Goal: Task Accomplishment & Management: Use online tool/utility

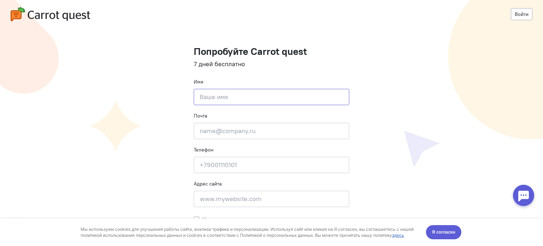
click at [244, 99] on input at bounding box center [271, 97] width 155 height 16
type input "L"
type input "[PERSON_NAME]"
type input "в"
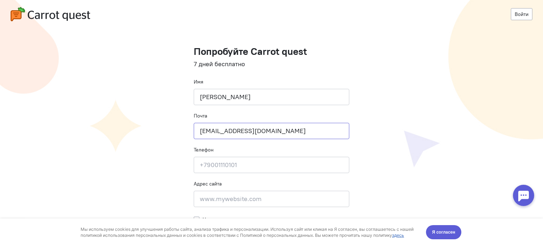
type input "dm.alkhimovich@gmail.com"
click at [211, 164] on input at bounding box center [271, 165] width 155 height 16
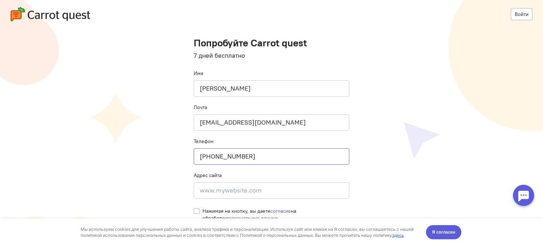
type input "[PHONE_NUMBER]"
click at [215, 186] on input at bounding box center [271, 190] width 155 height 16
type input "mail.ru"
click at [202, 207] on label "Нажимая на кнопку, вы даете согласие на обработку персональных данных" at bounding box center [275, 214] width 147 height 14
click at [194, 207] on input "Нажимая на кнопку, вы даете согласие на обработку персональных данных" at bounding box center [197, 210] width 6 height 6
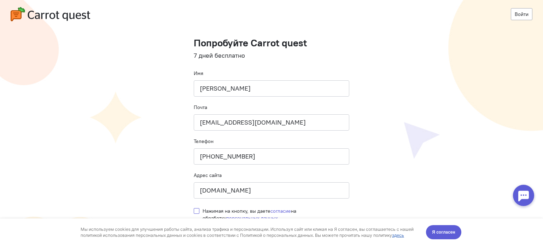
checkbox input "true"
drag, startPoint x: 453, startPoint y: 233, endPoint x: 375, endPoint y: 442, distance: 222.5
click at [453, 233] on span "Я согласен" at bounding box center [443, 231] width 23 height 7
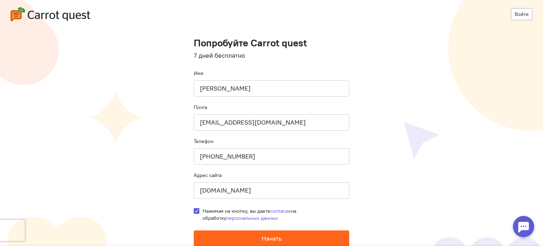
click at [271, 238] on span "Начать" at bounding box center [271, 238] width 20 height 8
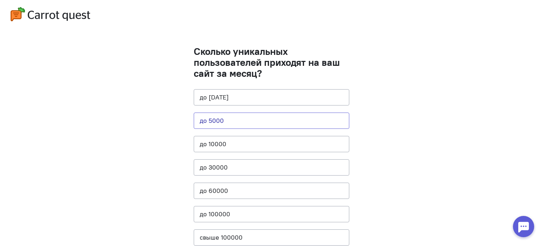
click at [244, 117] on button "до 5000" at bounding box center [271, 120] width 155 height 16
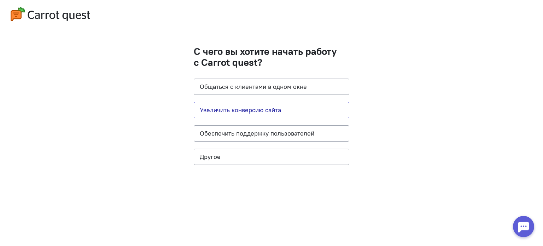
click at [260, 106] on button "Увеличить конверсию сайта" at bounding box center [271, 110] width 155 height 16
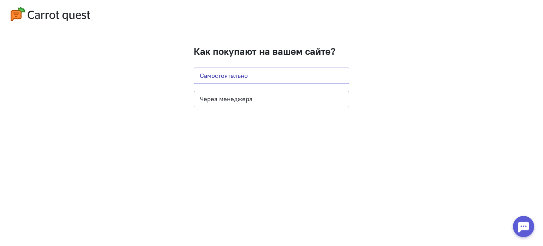
drag, startPoint x: 264, startPoint y: 72, endPoint x: 266, endPoint y: 111, distance: 39.3
click at [266, 111] on cq-question "Как покупают на вашем сайте? Самостоятельно Через менеджера" at bounding box center [271, 80] width 155 height 68
click at [261, 94] on button "Через менеджера" at bounding box center [271, 99] width 155 height 16
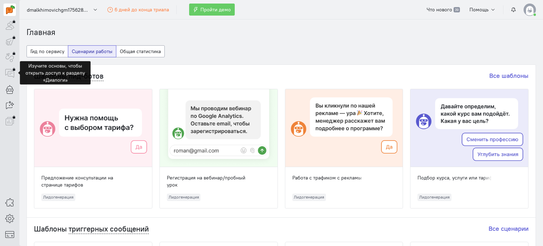
click at [7, 73] on div at bounding box center [10, 73] width 12 height 12
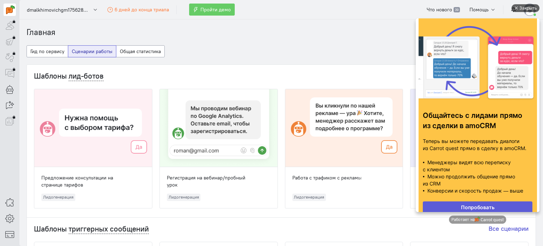
click at [521, 8] on div "Закрыть" at bounding box center [528, 8] width 18 height 8
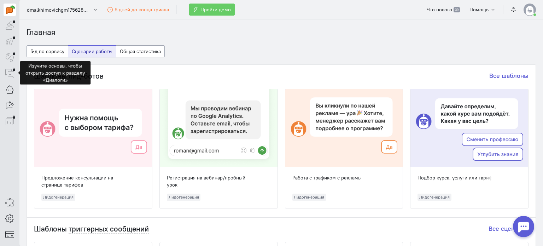
click at [8, 70] on div at bounding box center [10, 73] width 12 height 12
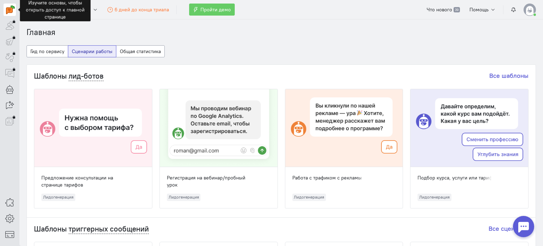
click at [12, 10] on img at bounding box center [10, 9] width 9 height 9
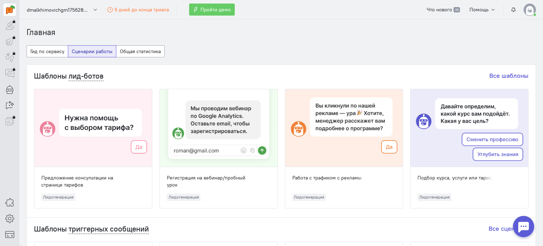
click at [40, 11] on div "Изучите основы, чтобы открыть доступ к главной странице" at bounding box center [55, 9] width 71 height 23
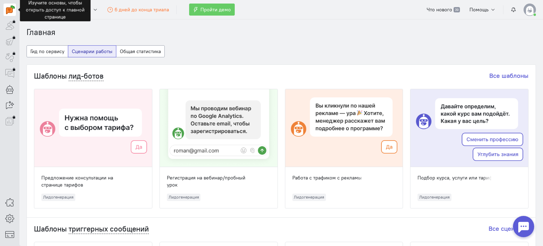
click at [6, 11] on img at bounding box center [10, 9] width 9 height 9
click at [61, 11] on div "Изучите основы, чтобы открыть доступ к главной странице" at bounding box center [55, 9] width 71 height 23
click at [13, 5] on img at bounding box center [10, 9] width 9 height 9
click at [211, 11] on span "Пройти демо" at bounding box center [215, 9] width 30 height 6
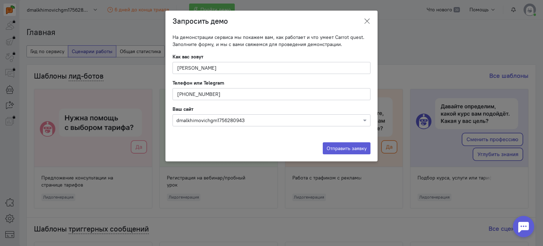
click at [367, 21] on icon at bounding box center [366, 21] width 7 height 7
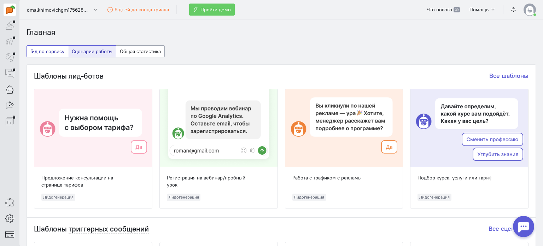
click at [37, 51] on button "Гид по сервису" at bounding box center [47, 51] width 42 height 12
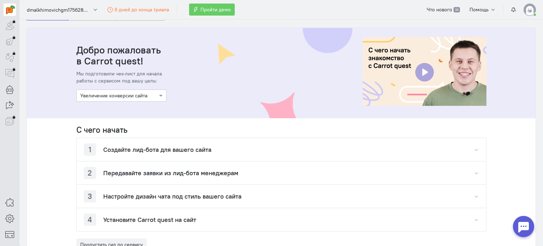
scroll to position [71, 0]
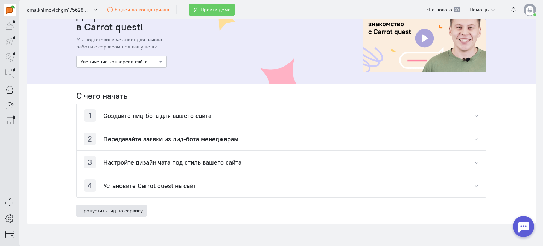
click at [98, 209] on button "Пропустить гид по сервису" at bounding box center [111, 210] width 70 height 12
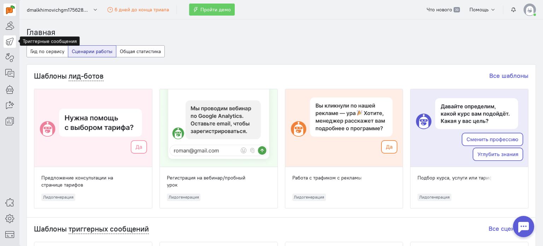
click at [10, 41] on icon at bounding box center [9, 41] width 9 height 8
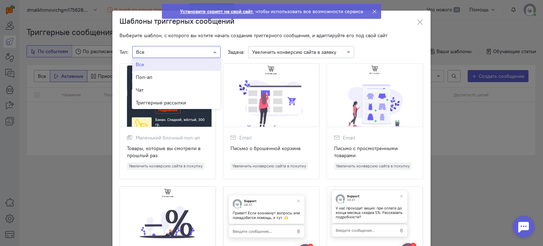
click at [172, 55] on input "text" at bounding box center [169, 51] width 66 height 7
click at [172, 106] on div "Триггерные рассылки" at bounding box center [176, 102] width 88 height 13
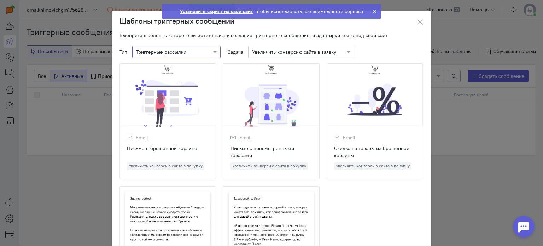
click at [266, 52] on input "text" at bounding box center [294, 51] width 84 height 7
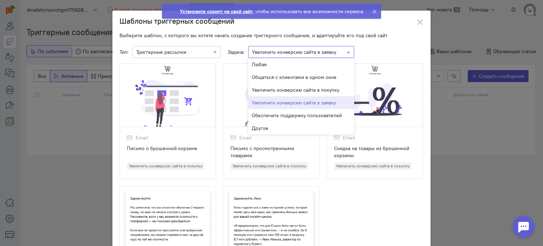
click at [266, 52] on input "text" at bounding box center [294, 51] width 84 height 7
click at [161, 158] on div "Письмо о брошенной корзине" at bounding box center [168, 152] width 82 height 14
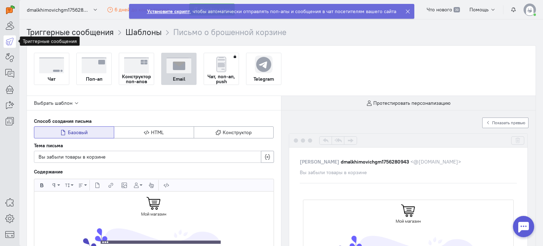
scroll to position [35, 0]
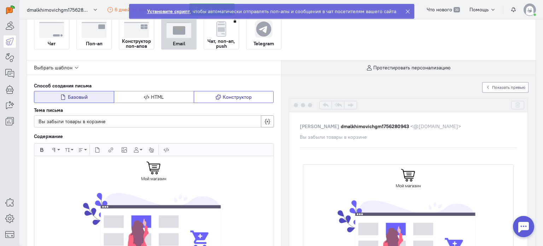
click at [236, 96] on span "Конструктор" at bounding box center [237, 97] width 29 height 6
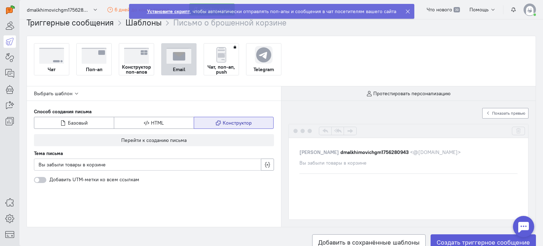
scroll to position [0, 0]
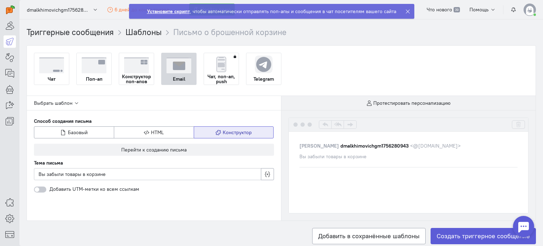
click at [524, 225] on div at bounding box center [523, 226] width 21 height 21
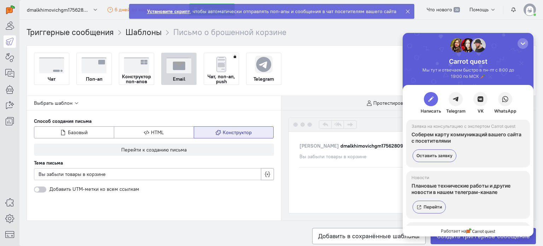
click at [428, 99] on span "button" at bounding box center [430, 98] width 7 height 7
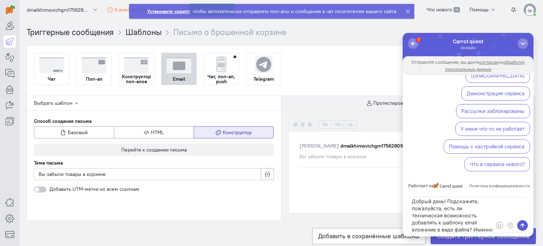
scroll to position [10, 0]
type textarea "Добрый день! Подскажите, пожалуйста, есть ли техническая возможность добавлять …"
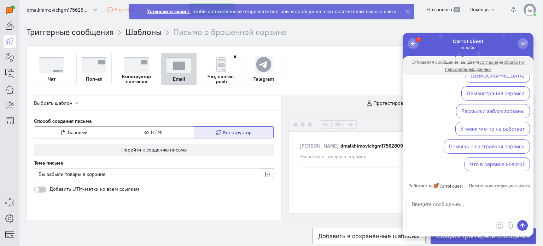
scroll to position [0, 0]
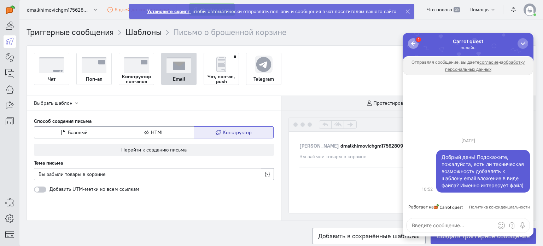
click at [413, 42] on div "button" at bounding box center [412, 43] width 7 height 7
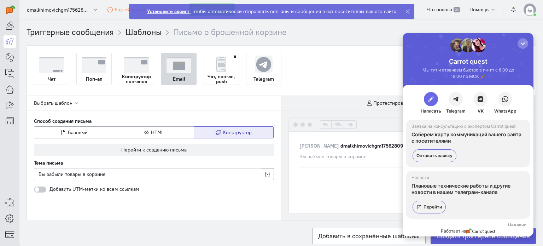
click at [430, 96] on span "button" at bounding box center [430, 98] width 7 height 7
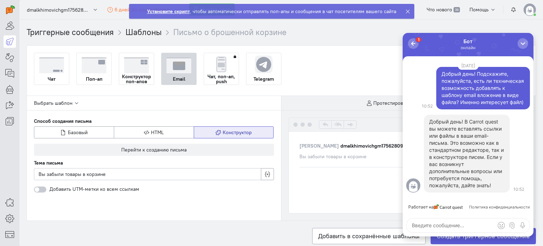
click at [213, 210] on div "Выбрать шаблон Способ создания письма Базовый HTML Конструктор Перейти к создан…" at bounding box center [154, 158] width 254 height 124
click at [220, 131] on button "Конструктор" at bounding box center [234, 132] width 80 height 12
click at [520, 42] on div "button" at bounding box center [522, 43] width 7 height 7
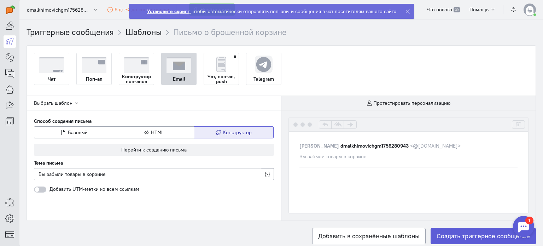
click at [344, 158] on div "Вы забыли товары в корзине" at bounding box center [408, 156] width 218 height 7
click at [324, 200] on cq-dynamic-iframe-ajs at bounding box center [408, 188] width 218 height 28
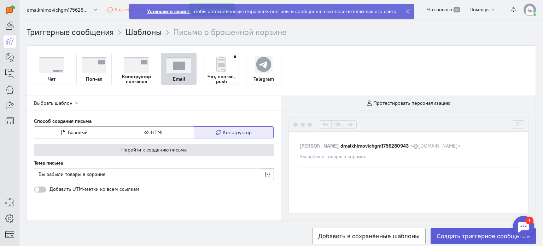
click at [197, 147] on button "Перейти к созданию письма" at bounding box center [154, 149] width 240 height 12
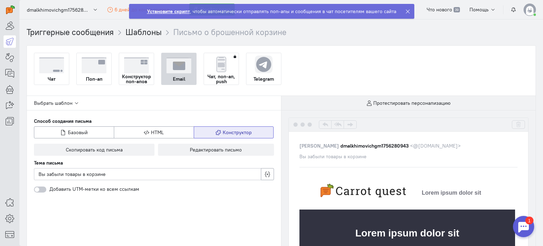
click at [524, 230] on div at bounding box center [523, 226] width 21 height 21
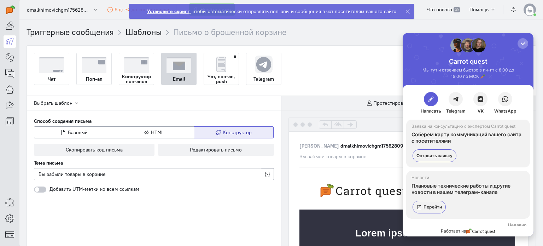
click at [432, 86] on div "Carrot quest Мы тут и отвечаем быстро в пн-пт с 8:00 до 19:00 по МСК 🥕 Написать…" at bounding box center [467, 134] width 131 height 203
click at [431, 101] on span "button" at bounding box center [430, 98] width 7 height 7
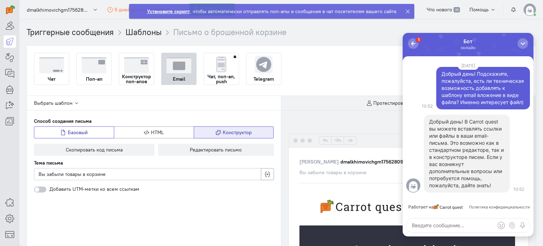
click at [83, 129] on span "Базовый" at bounding box center [78, 132] width 20 height 6
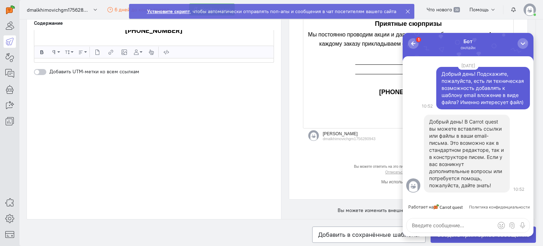
scroll to position [954, 0]
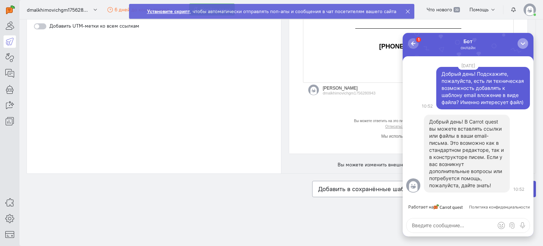
click at [526, 40] on div "button" at bounding box center [522, 43] width 7 height 7
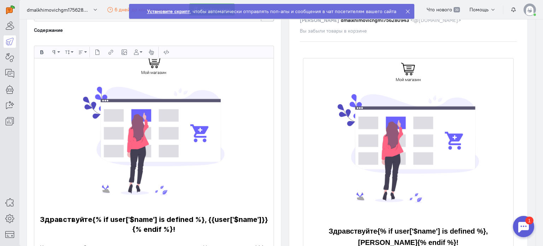
scroll to position [0, 0]
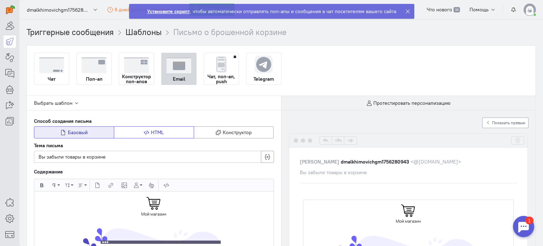
click at [178, 132] on button "HTML" at bounding box center [154, 132] width 80 height 12
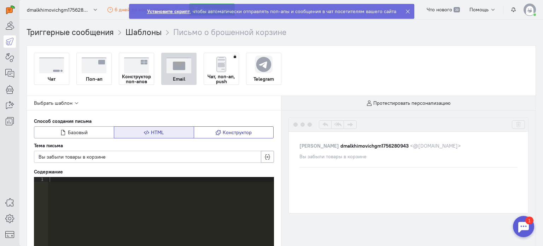
click at [245, 130] on span "Конструктор" at bounding box center [237, 132] width 29 height 6
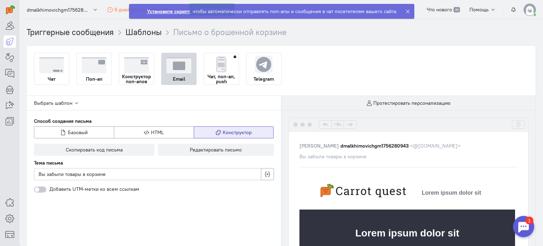
click at [298, 120] on div at bounding box center [409, 125] width 240 height 14
click at [297, 125] on div at bounding box center [302, 124] width 18 height 4
click at [528, 220] on div "1" at bounding box center [529, 220] width 8 height 8
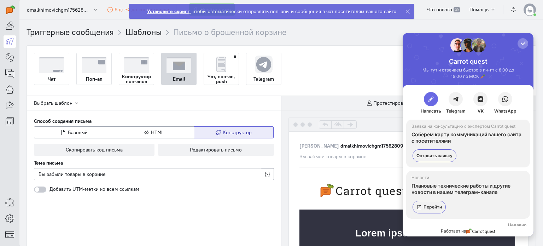
click at [435, 102] on button "button" at bounding box center [431, 99] width 14 height 14
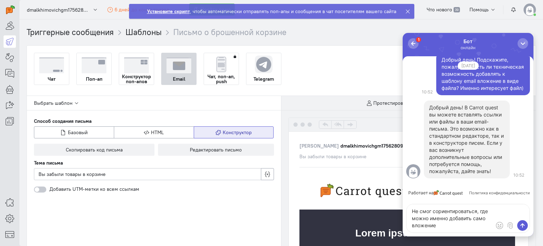
type textarea "Не смог сориентироваться, где можно именно добавить само вложение?"
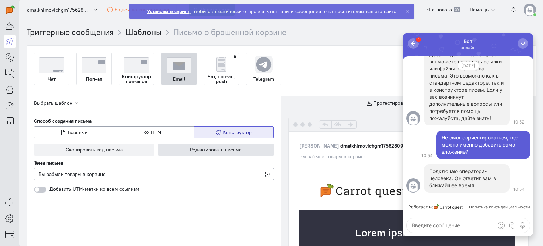
click at [190, 147] on span "Редактировать письмо" at bounding box center [216, 149] width 52 height 6
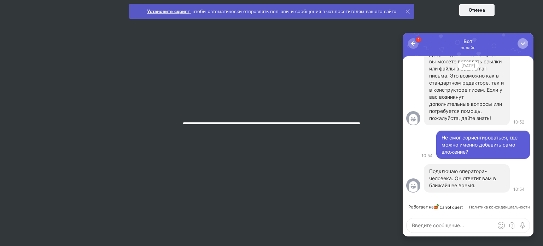
click at [523, 46] on div "button" at bounding box center [522, 43] width 7 height 7
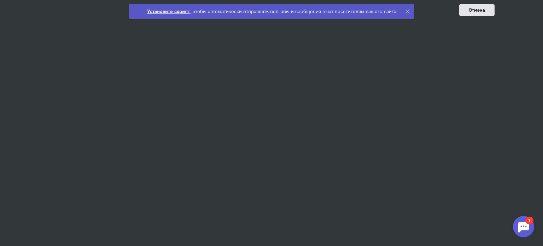
click at [472, 9] on button "Отмена" at bounding box center [476, 10] width 35 height 12
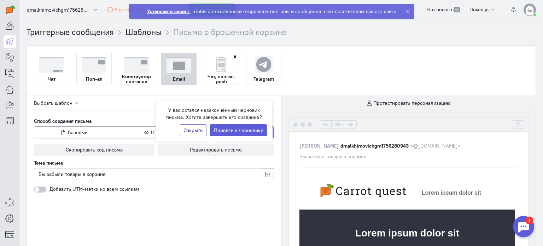
click at [206, 130] on button "Закрыть" at bounding box center [193, 130] width 26 height 12
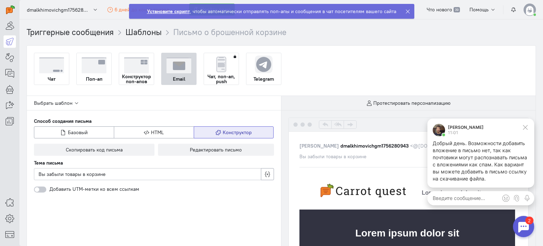
click at [520, 229] on div at bounding box center [523, 226] width 21 height 21
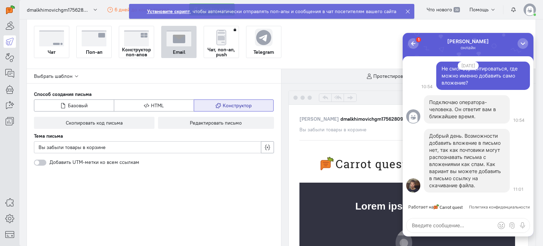
scroll to position [35, 0]
